Goal: Task Accomplishment & Management: Manage account settings

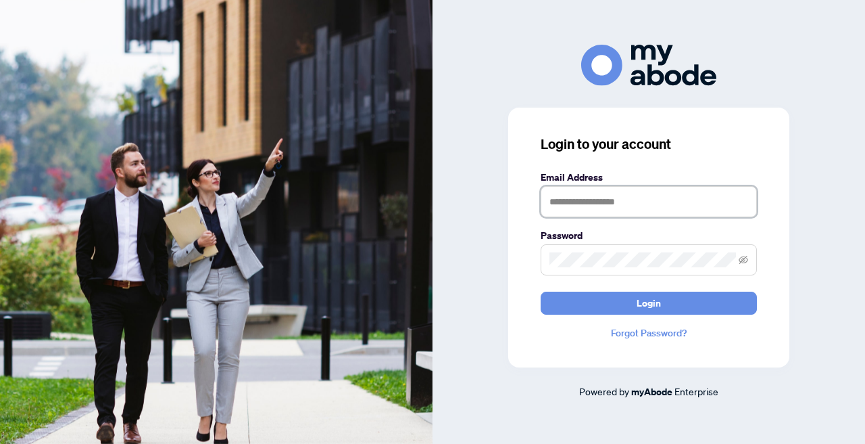
type input "**********"
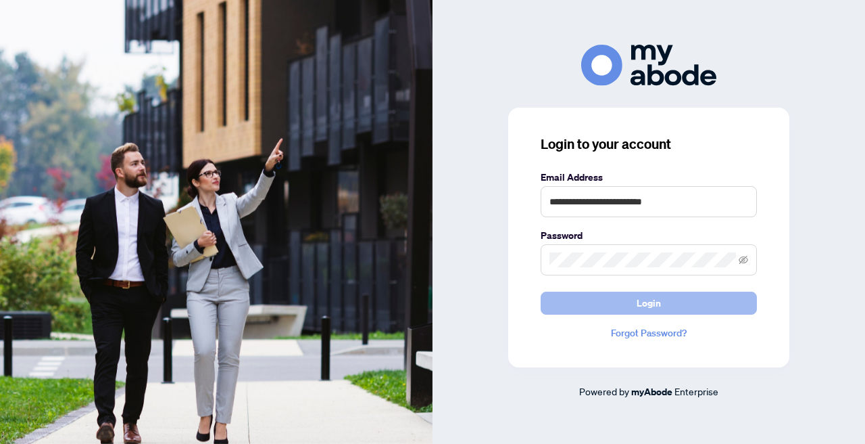
click at [647, 305] on span "Login" at bounding box center [649, 303] width 24 height 22
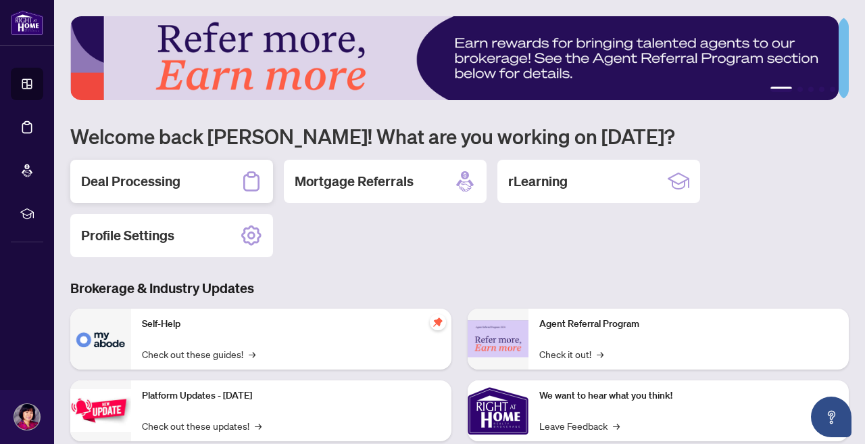
click at [168, 187] on h2 "Deal Processing" at bounding box center [130, 181] width 99 height 19
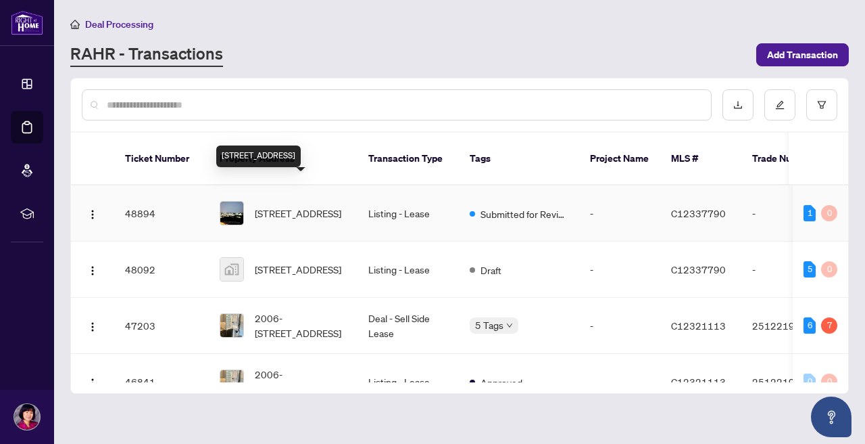
click at [273, 206] on span "3906-30 Inn on the Park Dr, Toronto, Ontario M3C 0P7, Canada" at bounding box center [298, 213] width 87 height 15
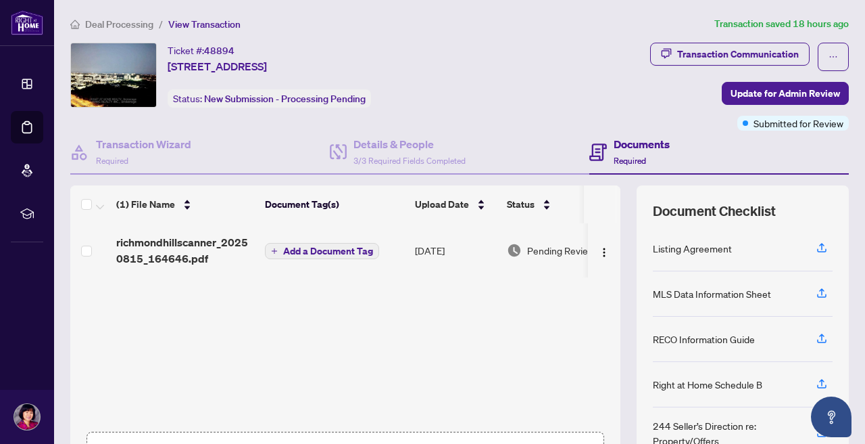
click at [615, 142] on h4 "Documents" at bounding box center [642, 144] width 56 height 16
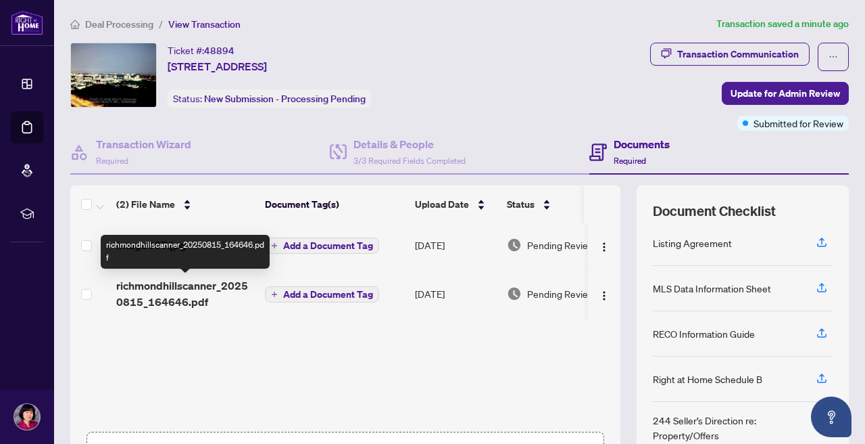
click at [208, 287] on span "richmondhillscanner_20250815_164646.pdf" at bounding box center [185, 293] width 138 height 32
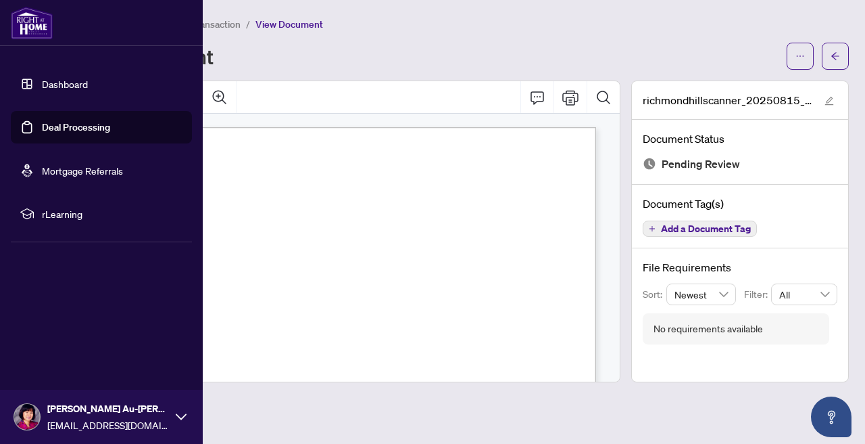
click at [92, 126] on link "Deal Processing" at bounding box center [76, 127] width 68 height 12
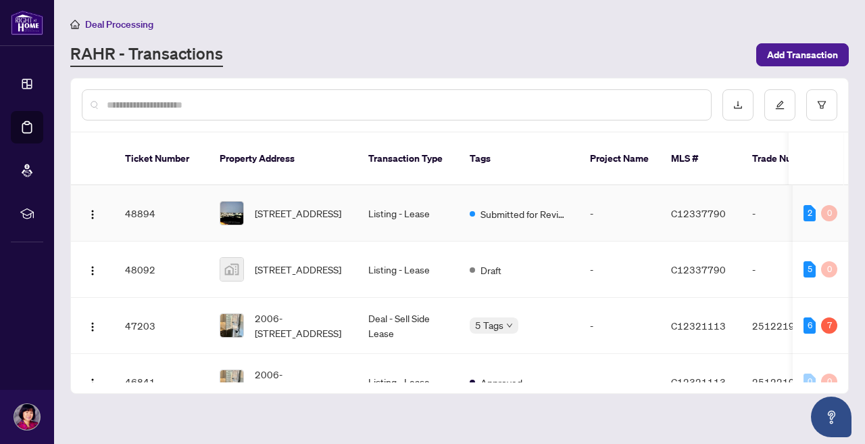
click at [401, 190] on td "Listing - Lease" at bounding box center [408, 213] width 101 height 56
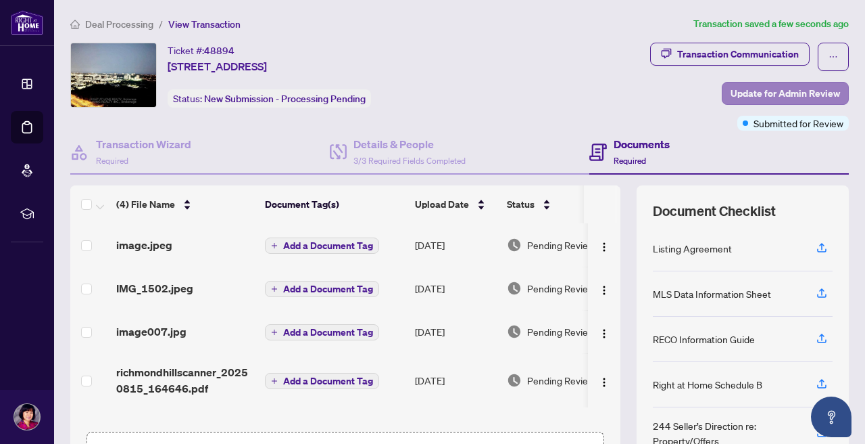
click at [813, 95] on span "Update for Admin Review" at bounding box center [786, 93] width 110 height 22
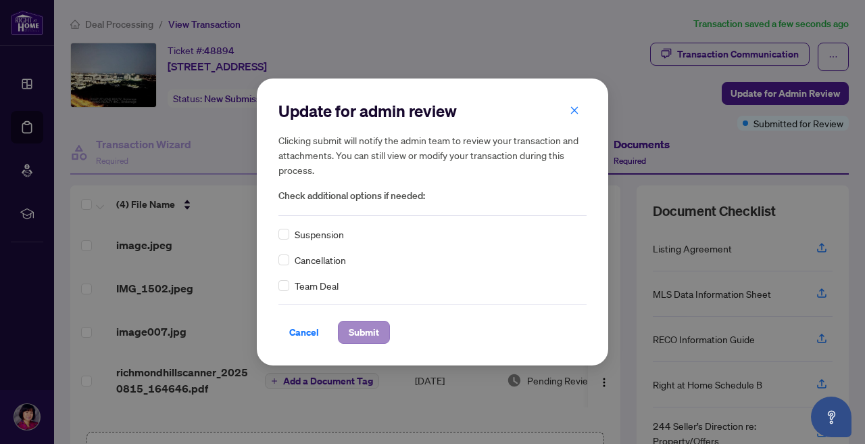
click at [381, 333] on button "Submit" at bounding box center [364, 331] width 52 height 23
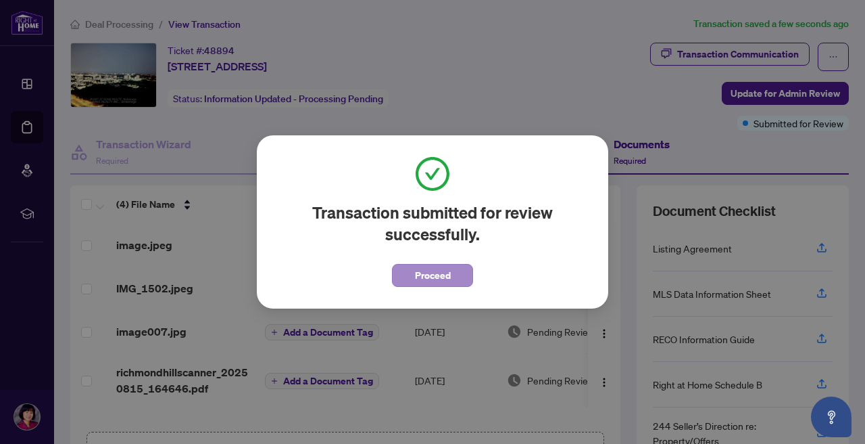
click at [444, 279] on span "Proceed" at bounding box center [433, 275] width 36 height 22
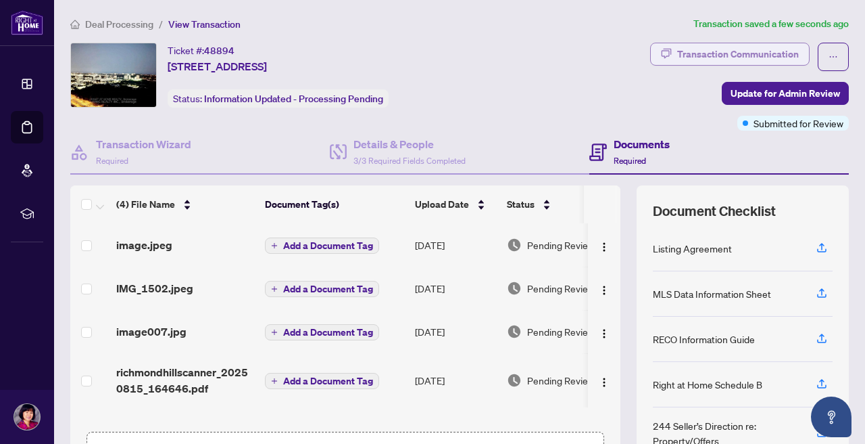
click at [742, 61] on div "Transaction Communication" at bounding box center [738, 54] width 122 height 22
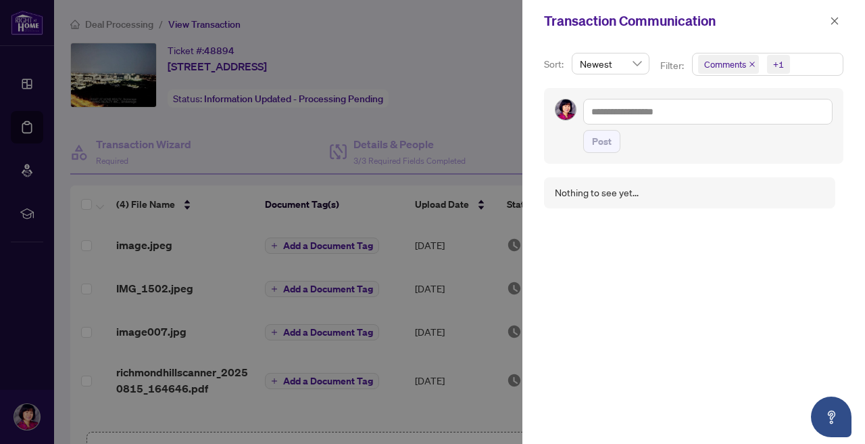
scroll to position [3, 0]
click at [836, 16] on icon "close" at bounding box center [834, 20] width 9 height 9
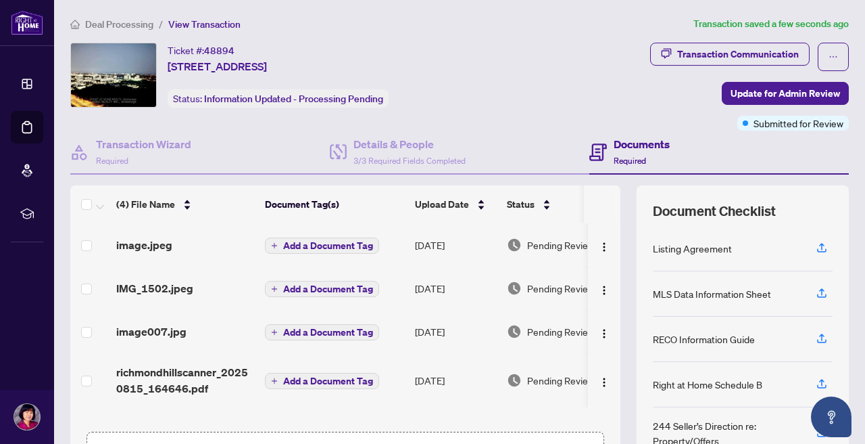
click at [627, 151] on h4 "Documents" at bounding box center [642, 144] width 56 height 16
click at [358, 37] on div "Deal Processing / View Transaction Transaction saved a few seconds ago Ticket #…" at bounding box center [460, 293] width 790 height 554
click at [197, 23] on span "View Transaction" at bounding box center [204, 24] width 72 height 12
click at [204, 24] on span "View Transaction" at bounding box center [204, 24] width 72 height 12
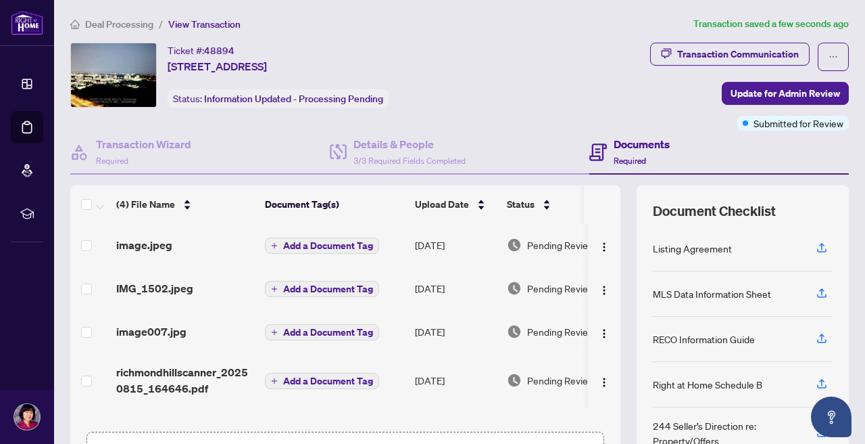
click at [204, 24] on span "View Transaction" at bounding box center [204, 24] width 72 height 12
click at [135, 25] on span "Deal Processing" at bounding box center [119, 24] width 68 height 12
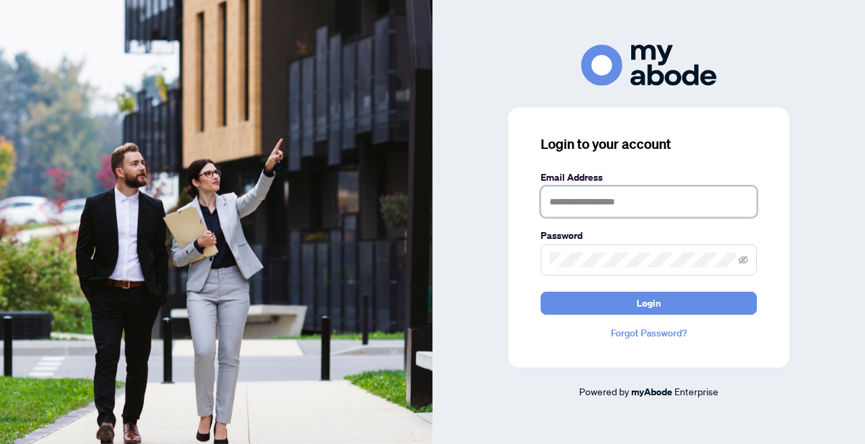
type input "**********"
click at [649, 302] on button "Login" at bounding box center [649, 302] width 216 height 23
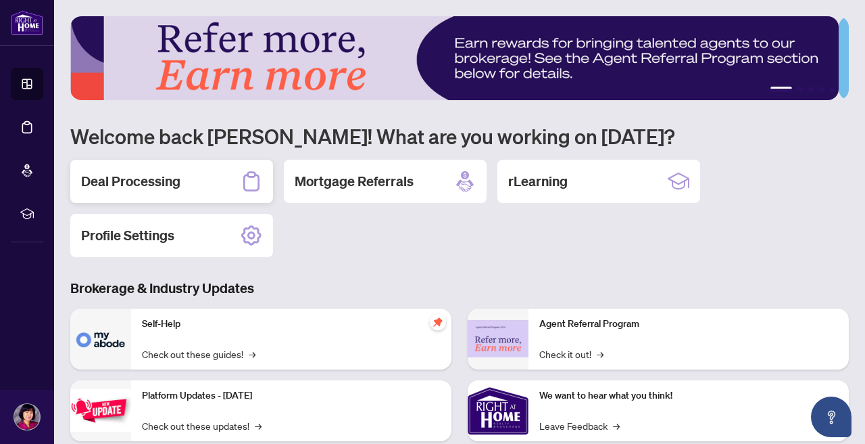
click at [112, 178] on h2 "Deal Processing" at bounding box center [130, 181] width 99 height 19
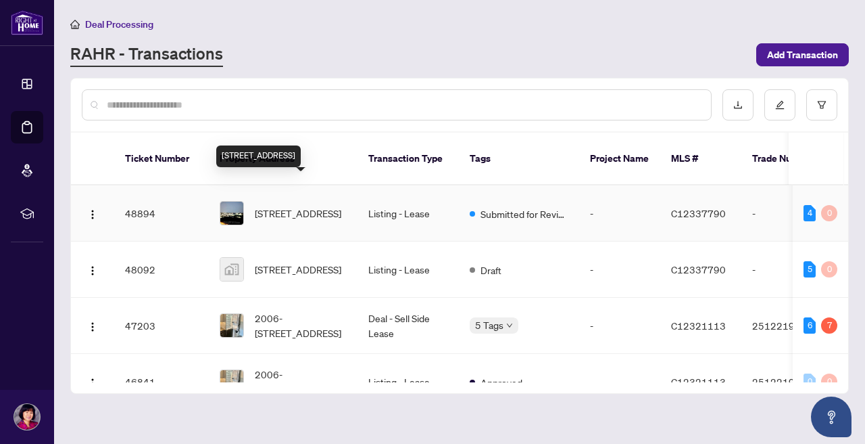
click at [277, 206] on span "3906-30 Inn on the Park Dr, Toronto, Ontario M3C 0P7, Canada" at bounding box center [298, 213] width 87 height 15
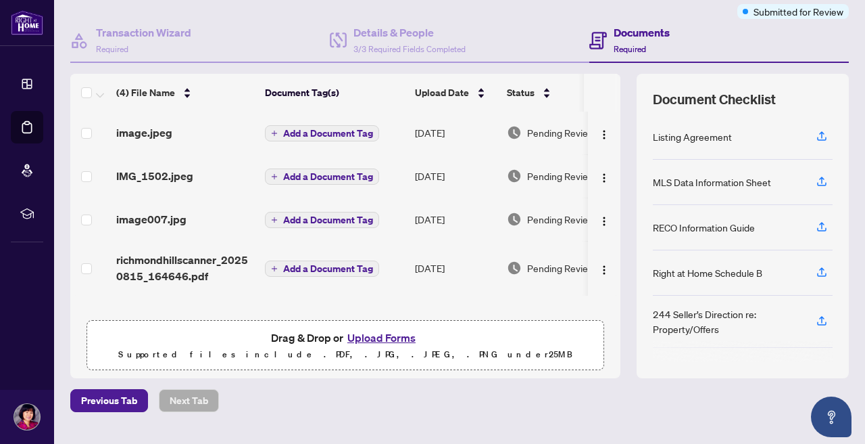
scroll to position [1, 0]
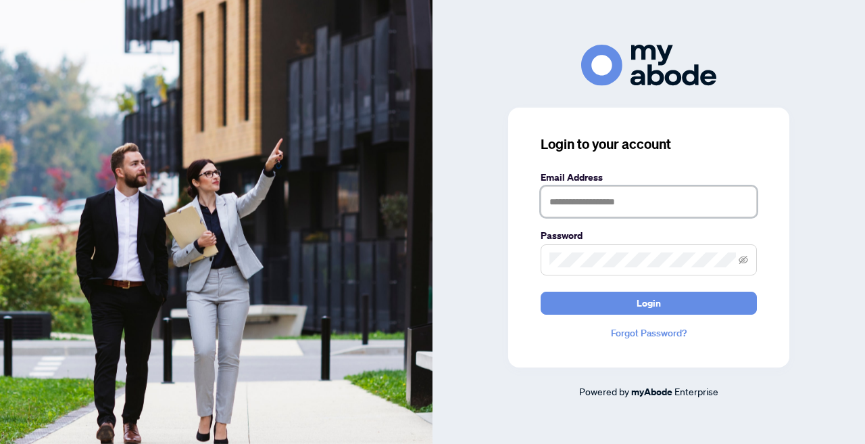
type input "**********"
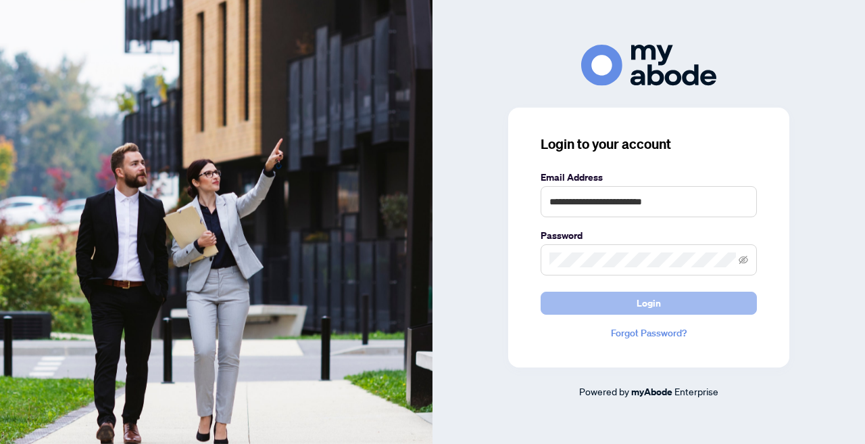
click at [603, 300] on button "Login" at bounding box center [649, 302] width 216 height 23
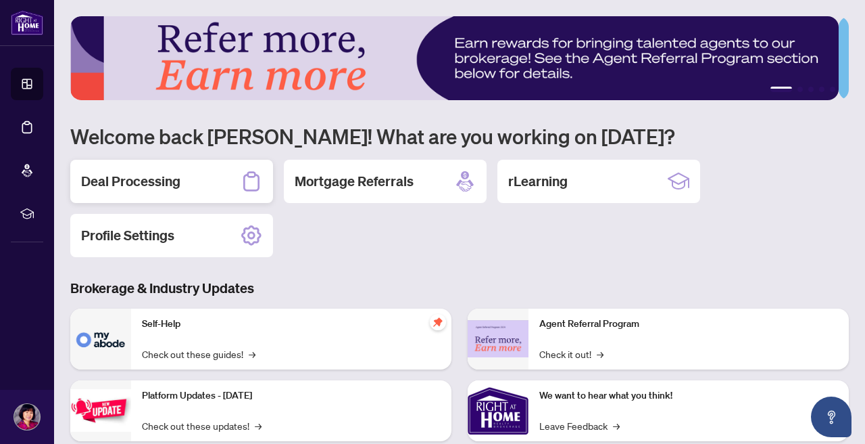
click at [187, 185] on div "Deal Processing" at bounding box center [171, 181] width 203 height 43
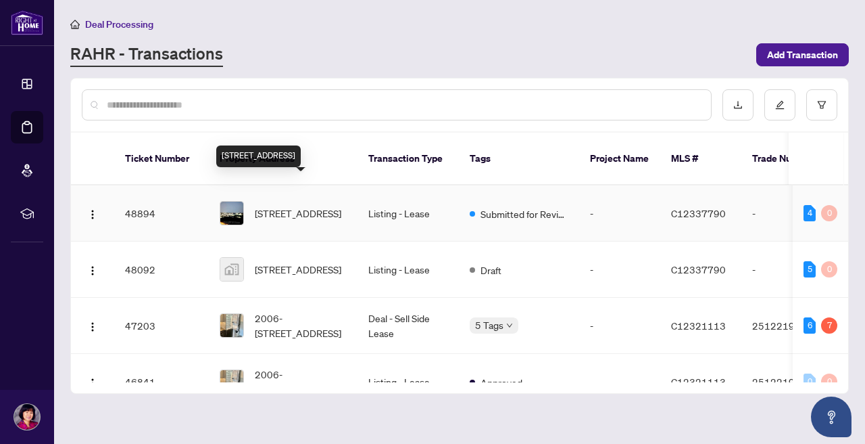
click at [313, 206] on span "3906-30 Inn on the Park Dr, Toronto, Ontario M3C 0P7, Canada" at bounding box center [298, 213] width 87 height 15
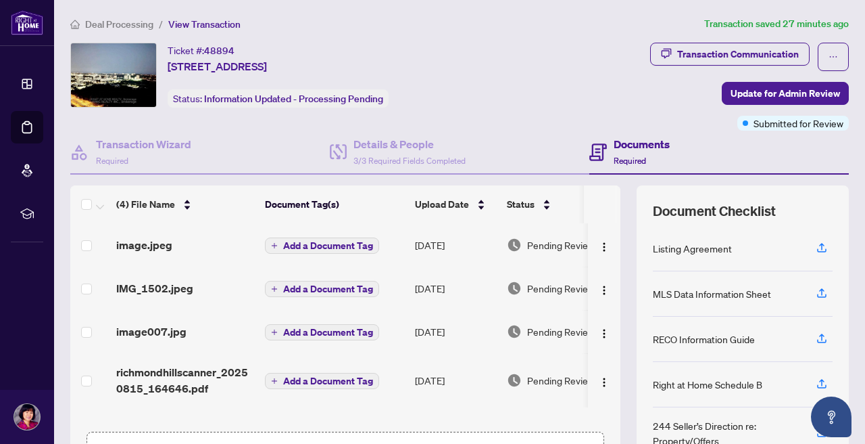
click at [313, 200] on th "Document Tag(s)" at bounding box center [335, 204] width 150 height 38
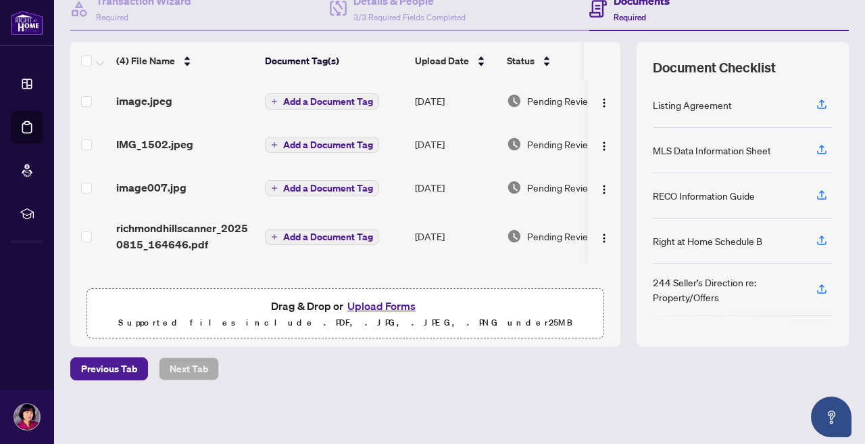
scroll to position [143, 0]
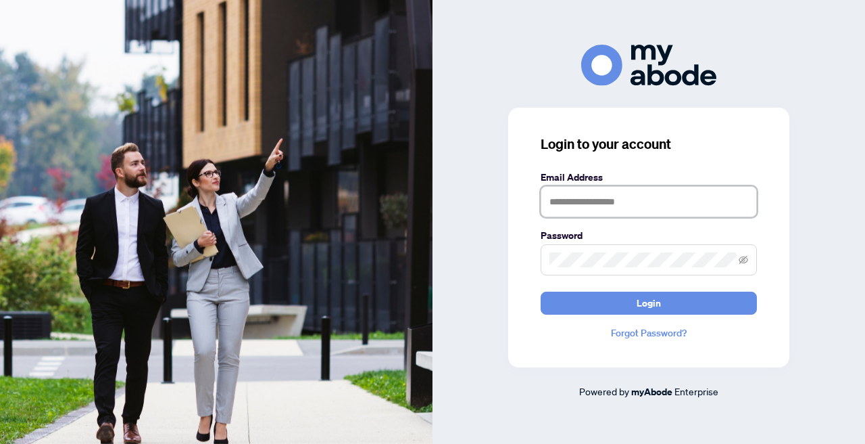
type input "**********"
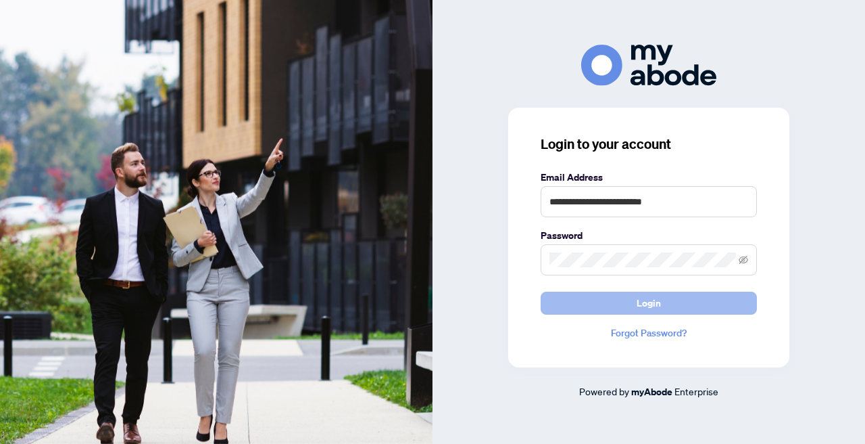
click at [671, 308] on button "Login" at bounding box center [649, 302] width 216 height 23
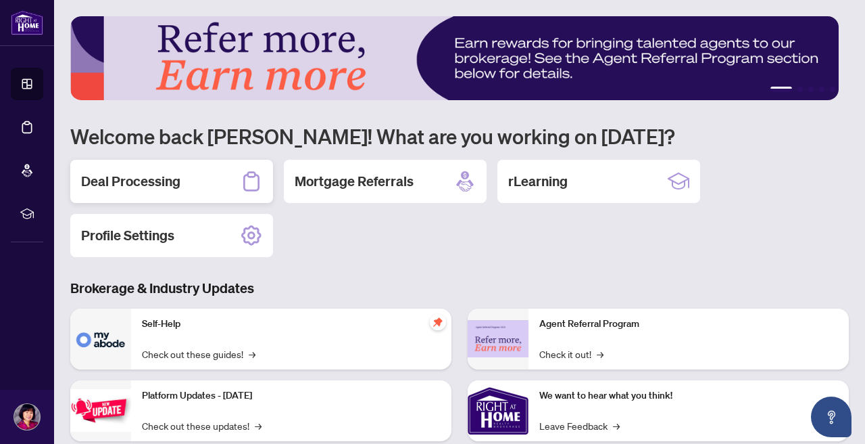
click at [203, 183] on div "Deal Processing" at bounding box center [171, 181] width 203 height 43
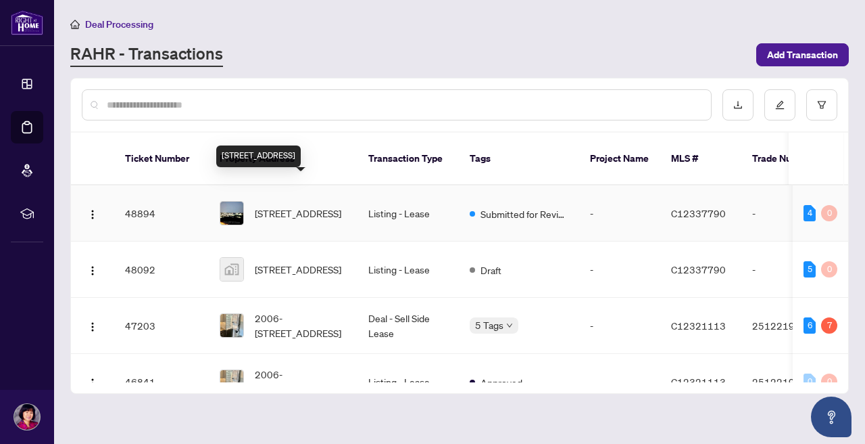
click at [289, 206] on span "[STREET_ADDRESS]" at bounding box center [298, 213] width 87 height 15
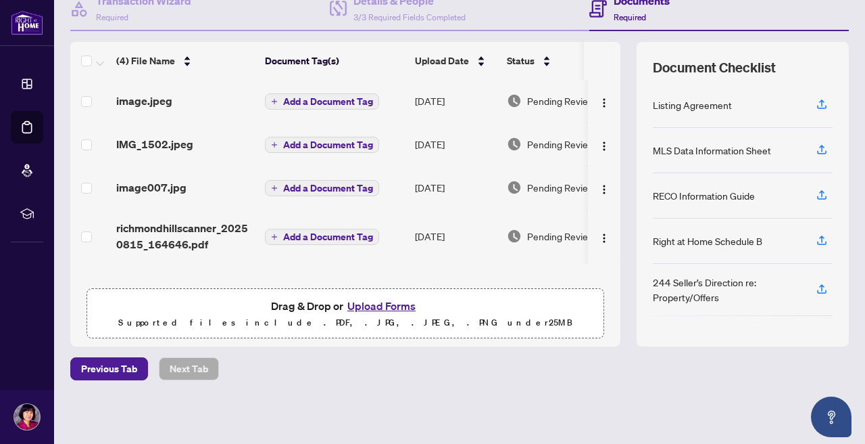
scroll to position [143, 0]
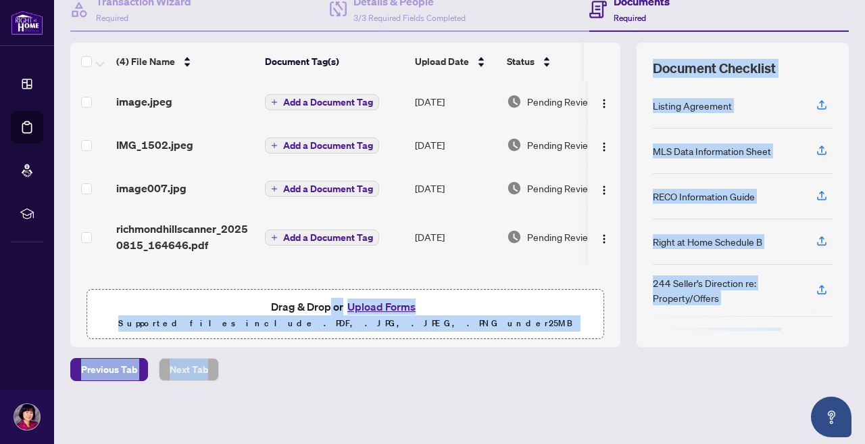
drag, startPoint x: 324, startPoint y: 307, endPoint x: 170, endPoint y: 473, distance: 226.3
click at [170, 443] on html "Dashboard Deal Processing Mortgage Referrals rLearning [PERSON_NAME] Au-[PERSON…" at bounding box center [432, 222] width 865 height 444
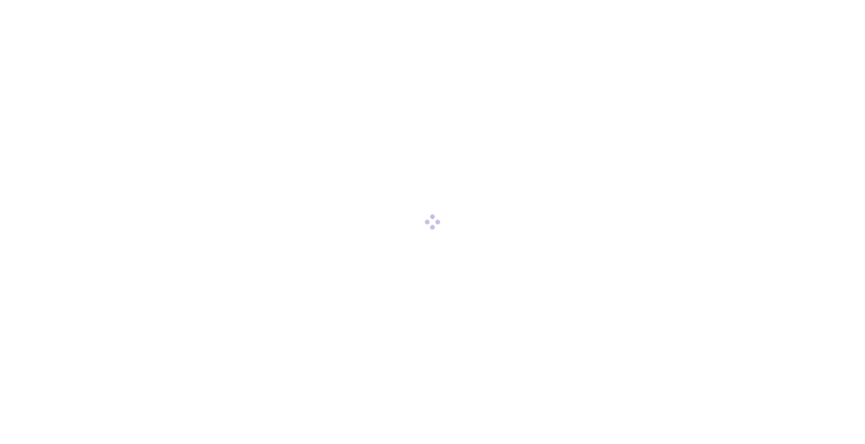
click at [593, 306] on div at bounding box center [432, 222] width 865 height 444
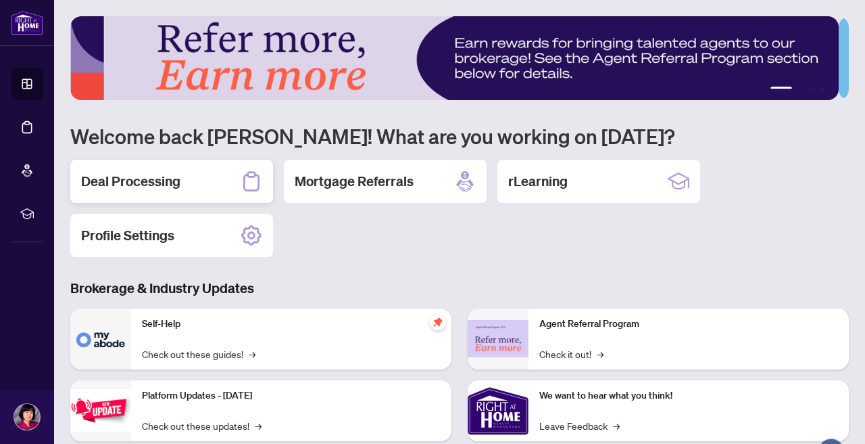
click at [162, 183] on h2 "Deal Processing" at bounding box center [130, 181] width 99 height 19
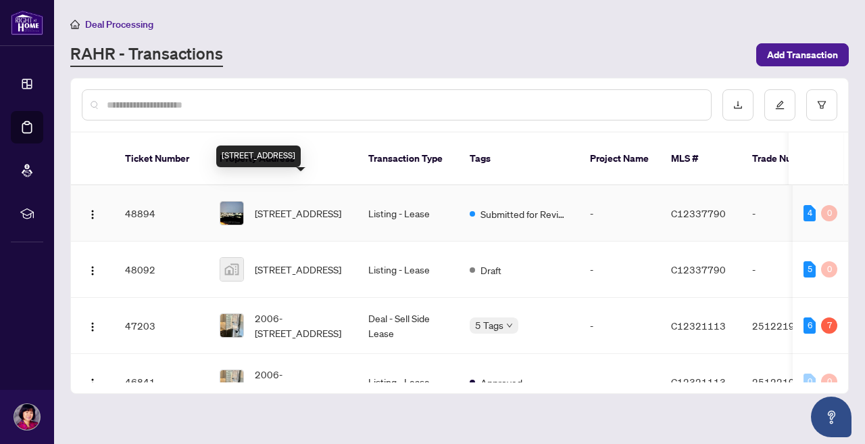
click at [281, 206] on span "[STREET_ADDRESS]" at bounding box center [298, 213] width 87 height 15
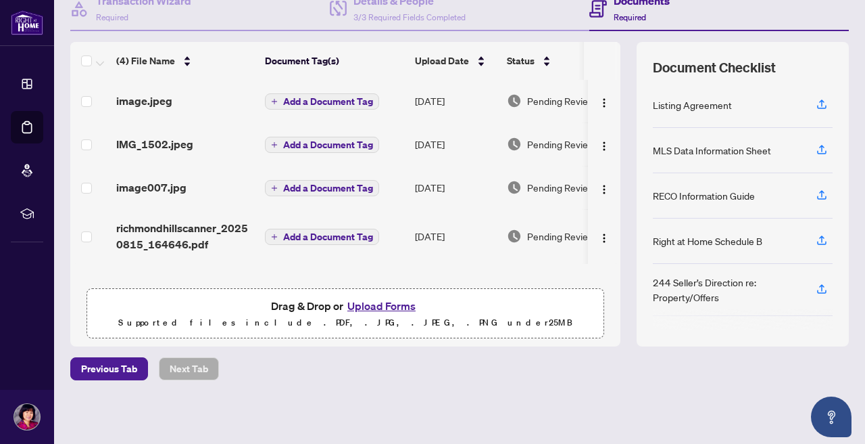
scroll to position [143, 0]
